Goal: Find specific page/section

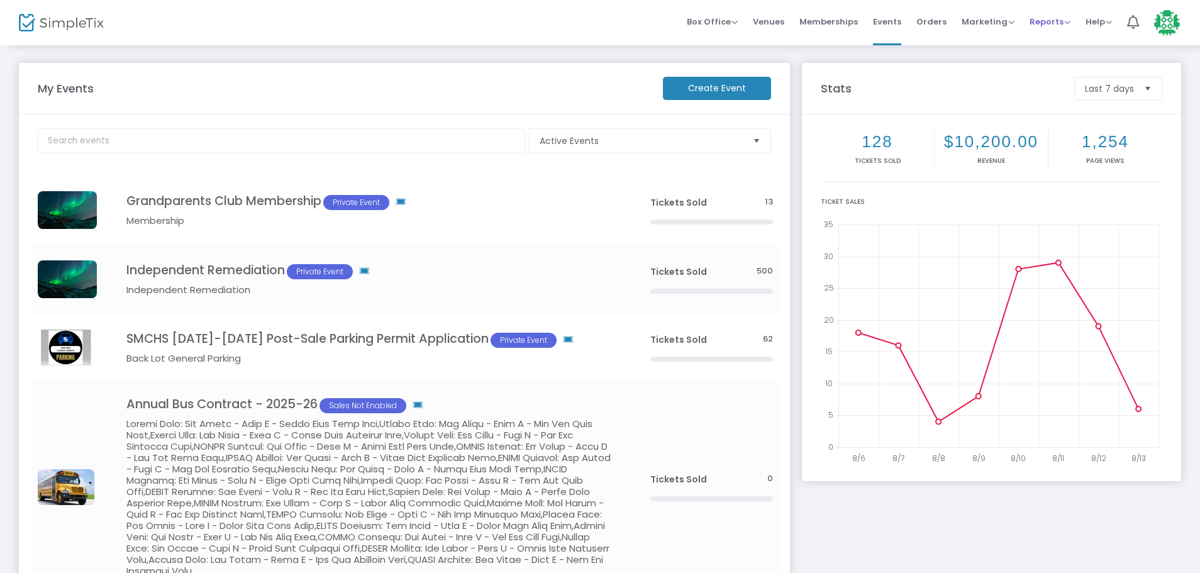
click at [1054, 23] on span "Reports" at bounding box center [1049, 22] width 41 height 12
